Goal: Information Seeking & Learning: Learn about a topic

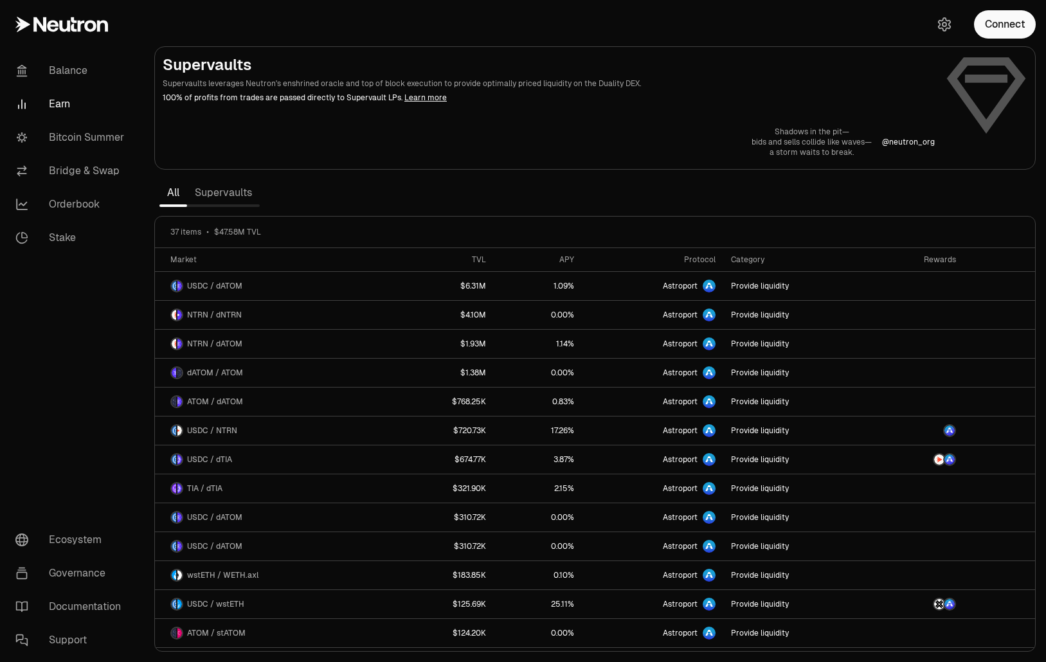
click at [61, 105] on link "Earn" at bounding box center [72, 103] width 134 height 33
click at [200, 178] on div "All Supervaults" at bounding box center [209, 192] width 111 height 31
click at [215, 188] on link "Supervaults" at bounding box center [223, 193] width 73 height 26
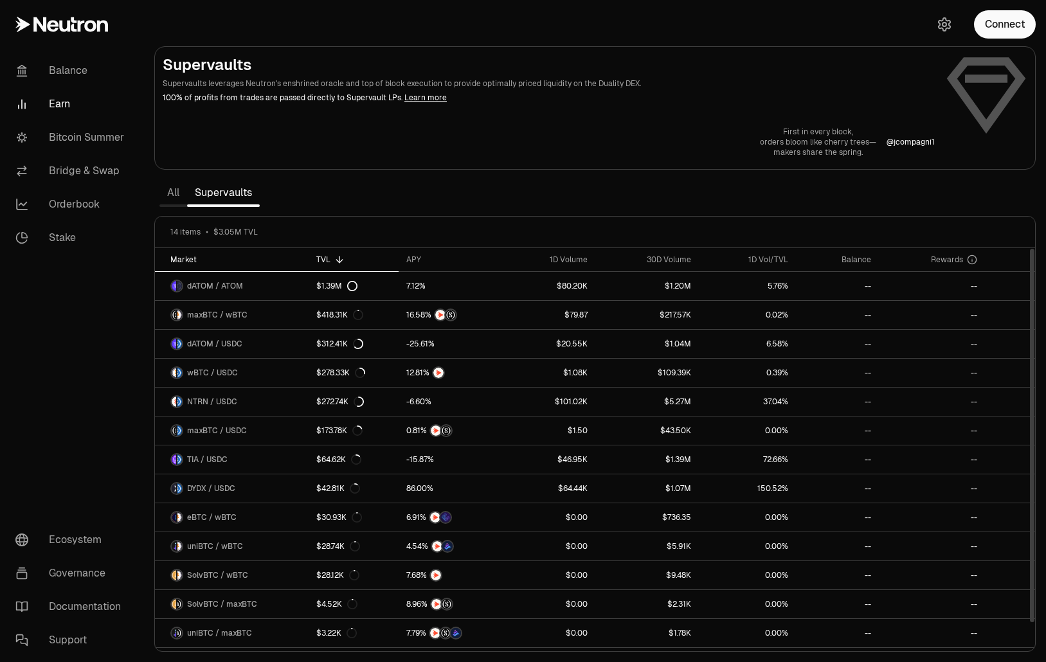
click at [188, 262] on div "Market" at bounding box center [235, 260] width 131 height 10
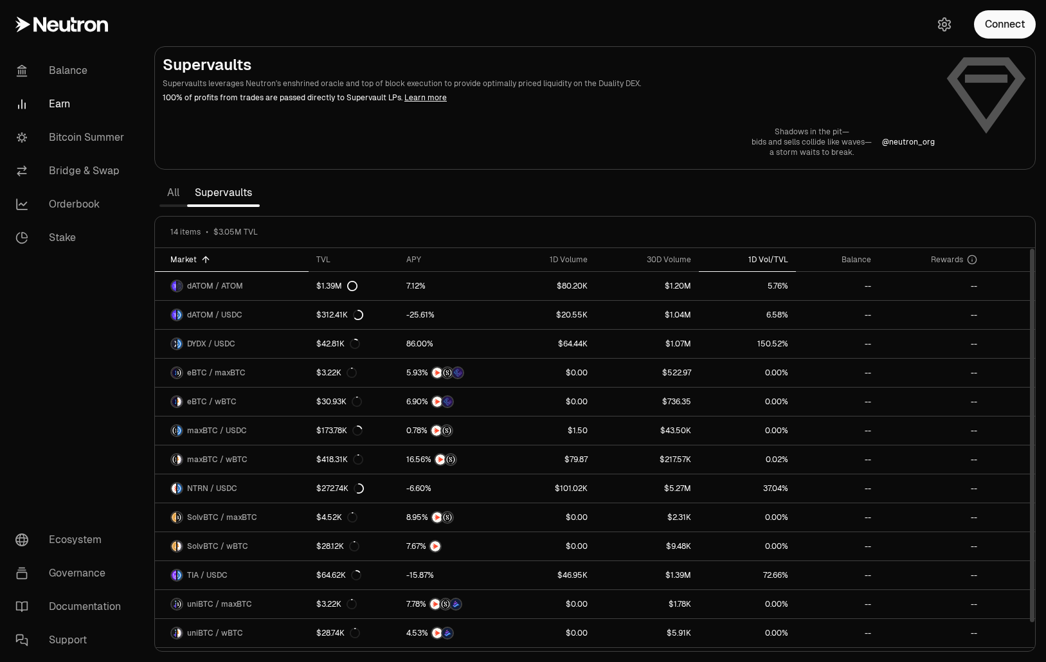
click at [774, 262] on div "1D Vol/TVL" at bounding box center [748, 260] width 82 height 10
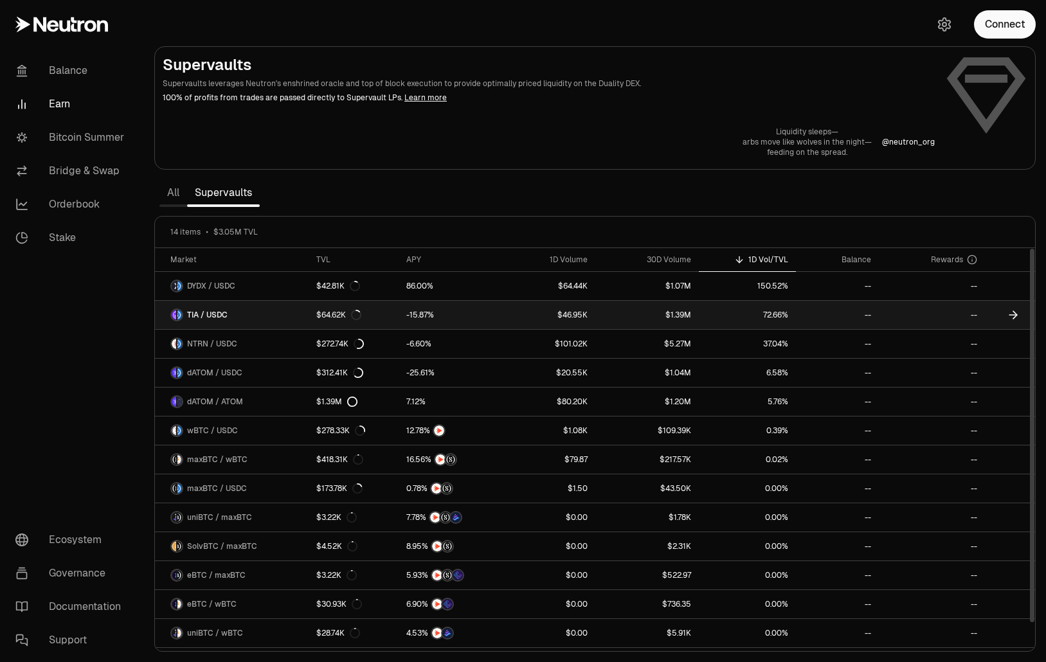
click at [415, 314] on span "5" at bounding box center [415, 316] width 5 height 10
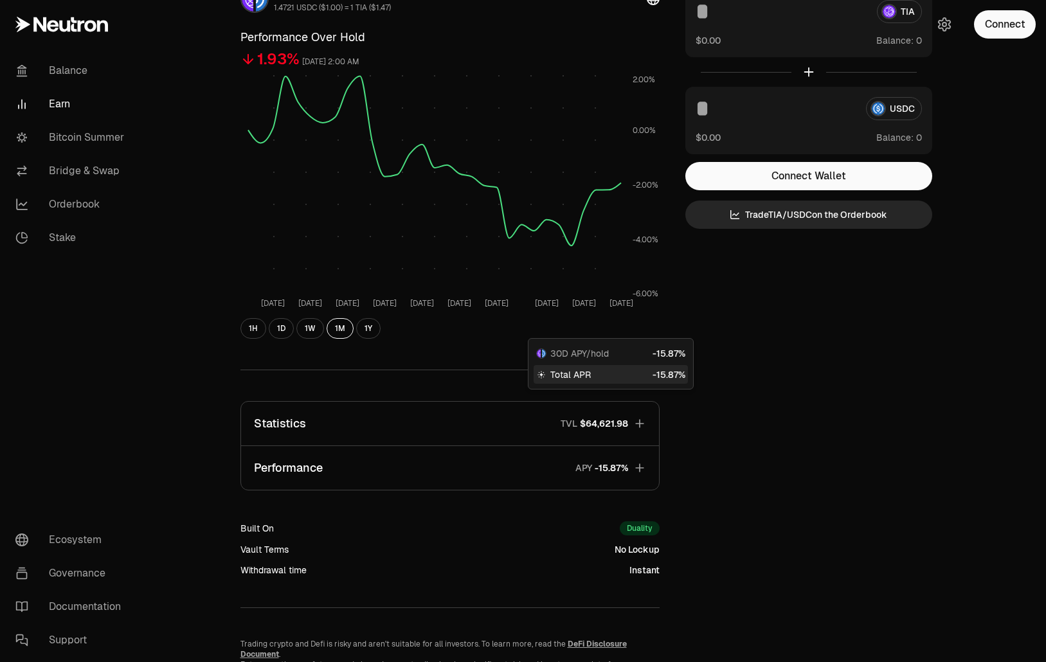
scroll to position [172, 0]
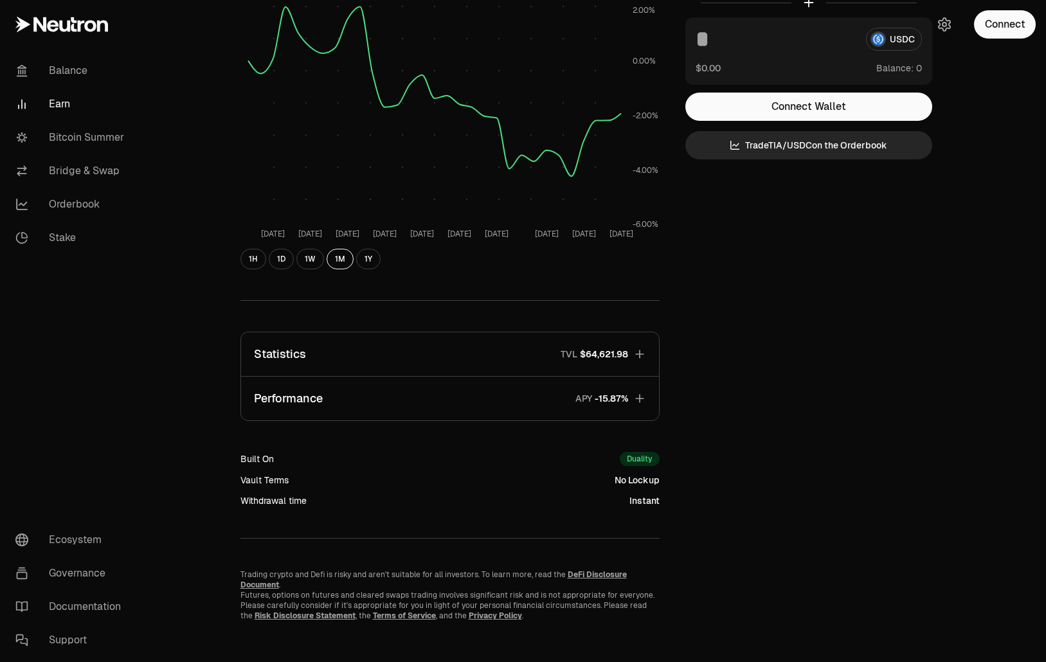
click at [352, 363] on button "Statistics TVL $64,621.98" at bounding box center [450, 354] width 418 height 44
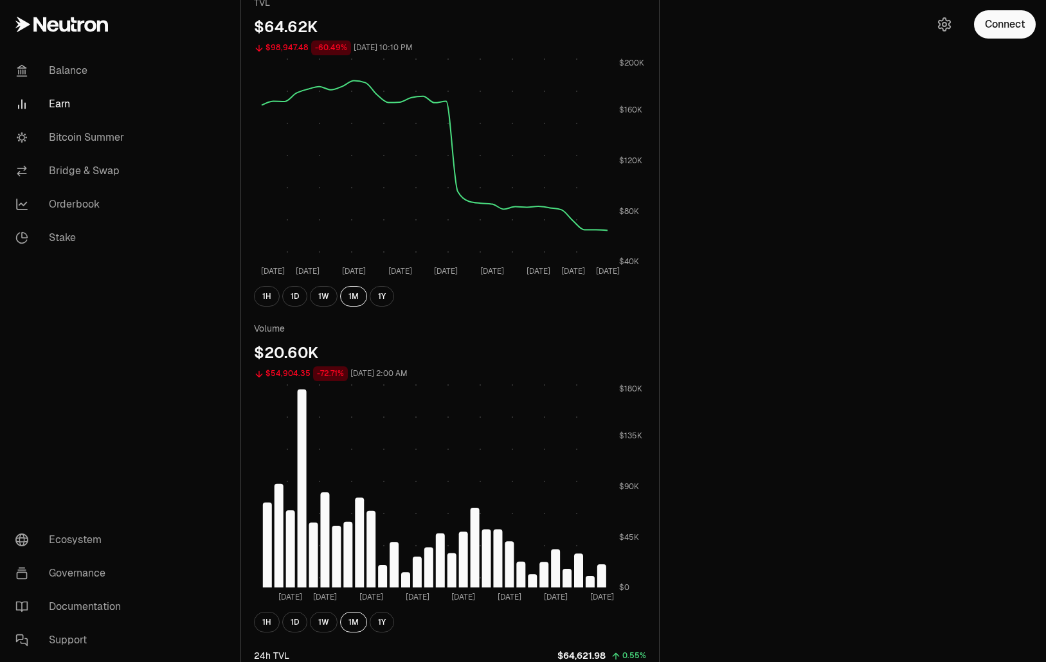
scroll to position [423, 0]
